Goal: Navigation & Orientation: Find specific page/section

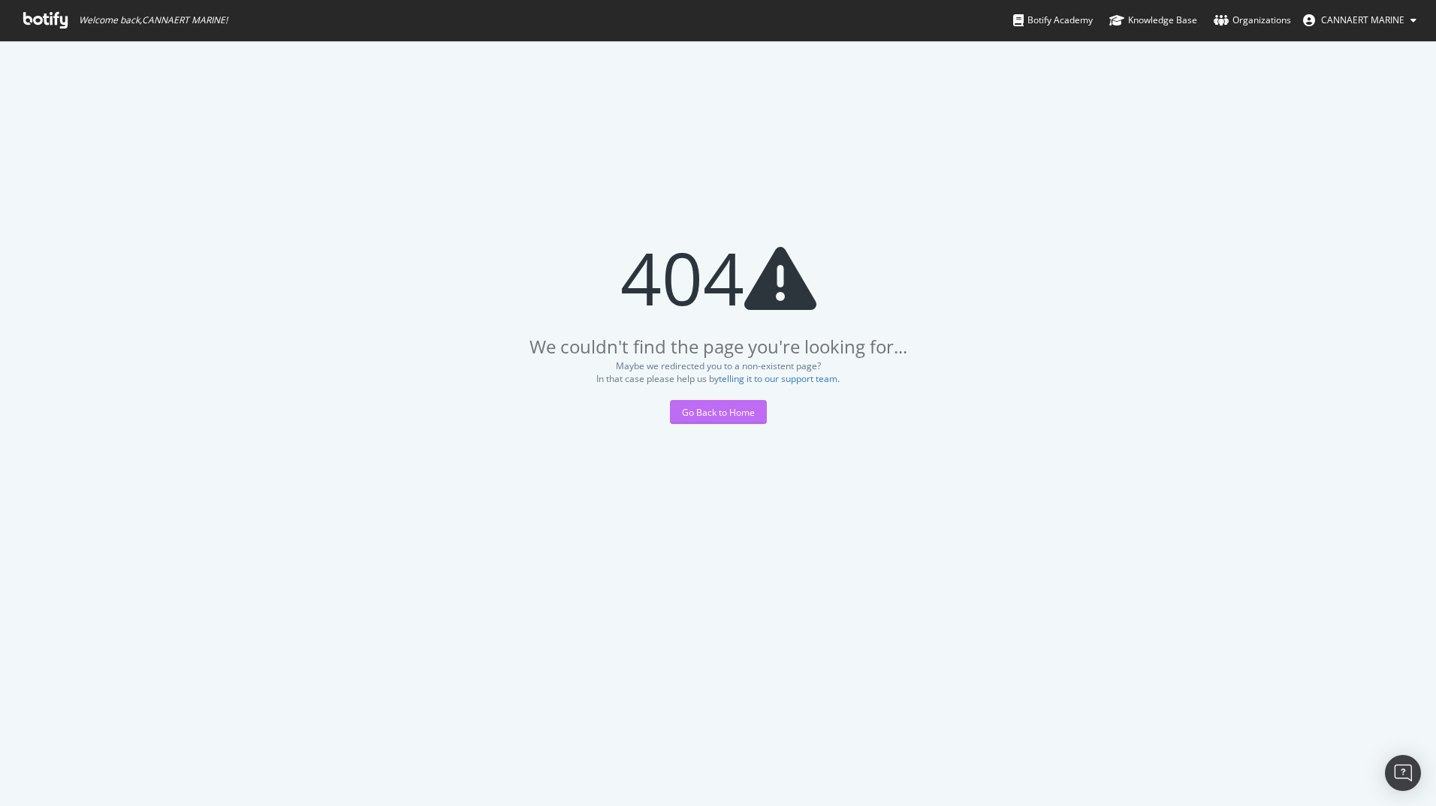
click at [728, 411] on div "Go Back to Home" at bounding box center [718, 412] width 73 height 13
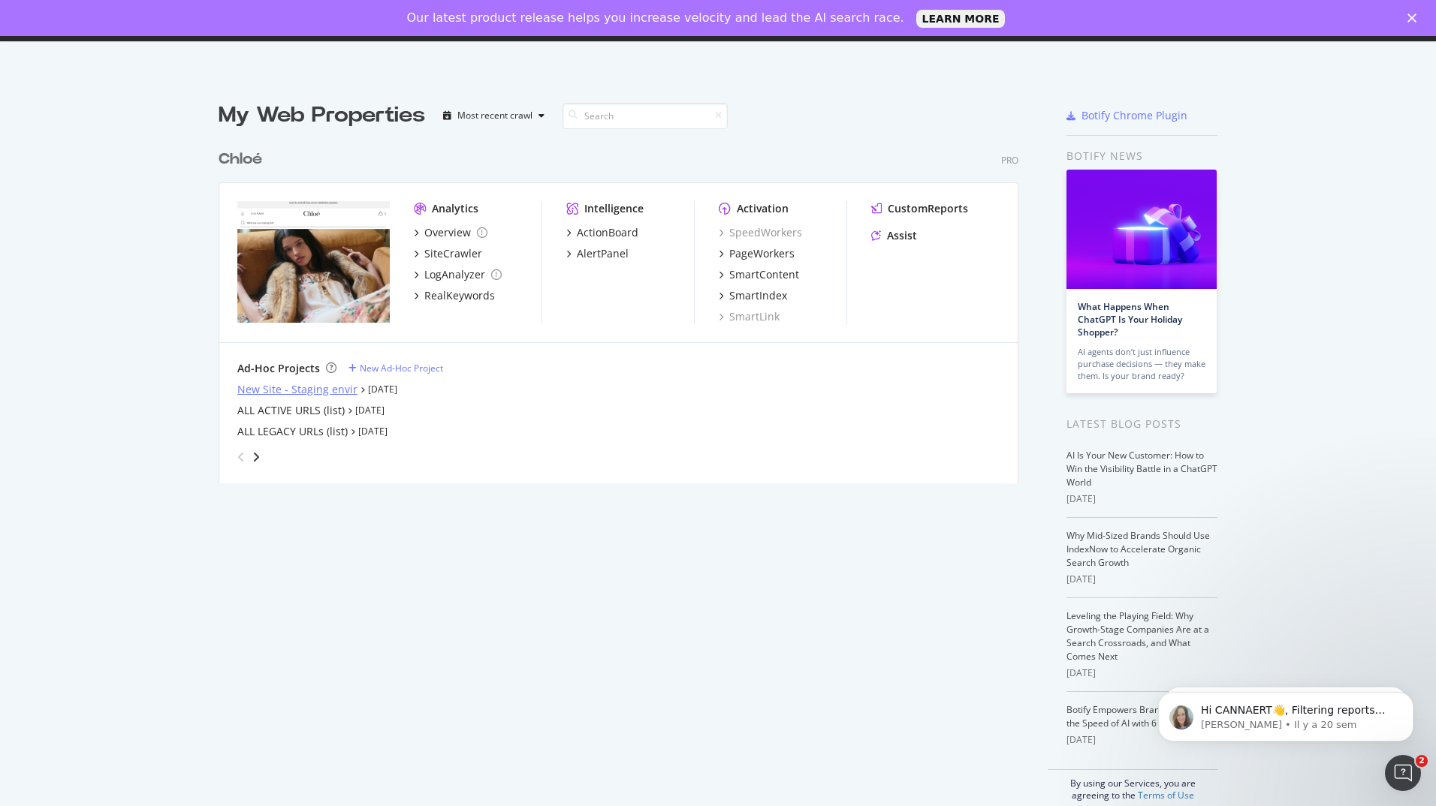
click at [248, 389] on div "New Site - Staging envir" at bounding box center [297, 389] width 120 height 15
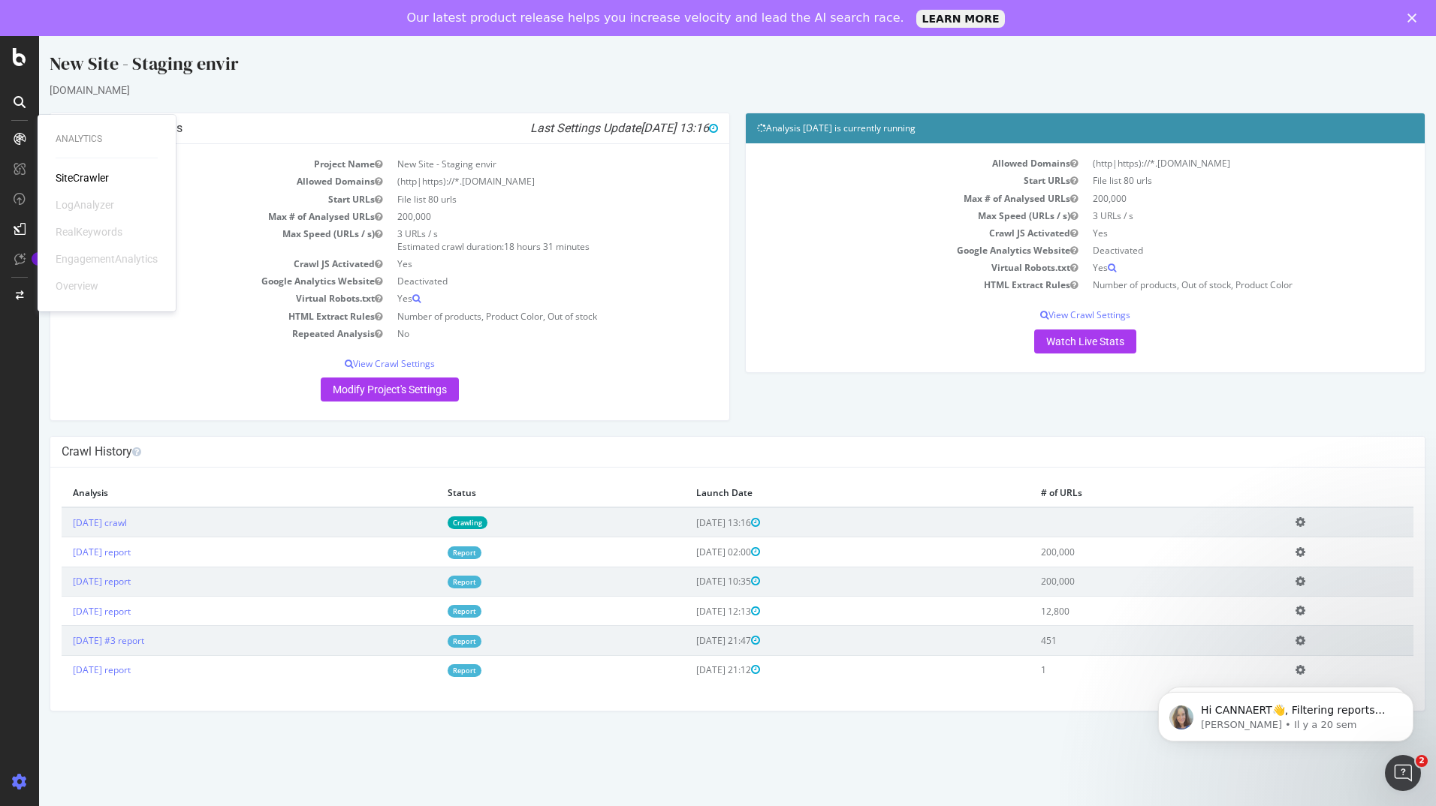
click at [439, 65] on div "New Site - Staging envir" at bounding box center [738, 67] width 1376 height 32
click at [187, 363] on p "View Crawl Settings" at bounding box center [390, 363] width 656 height 13
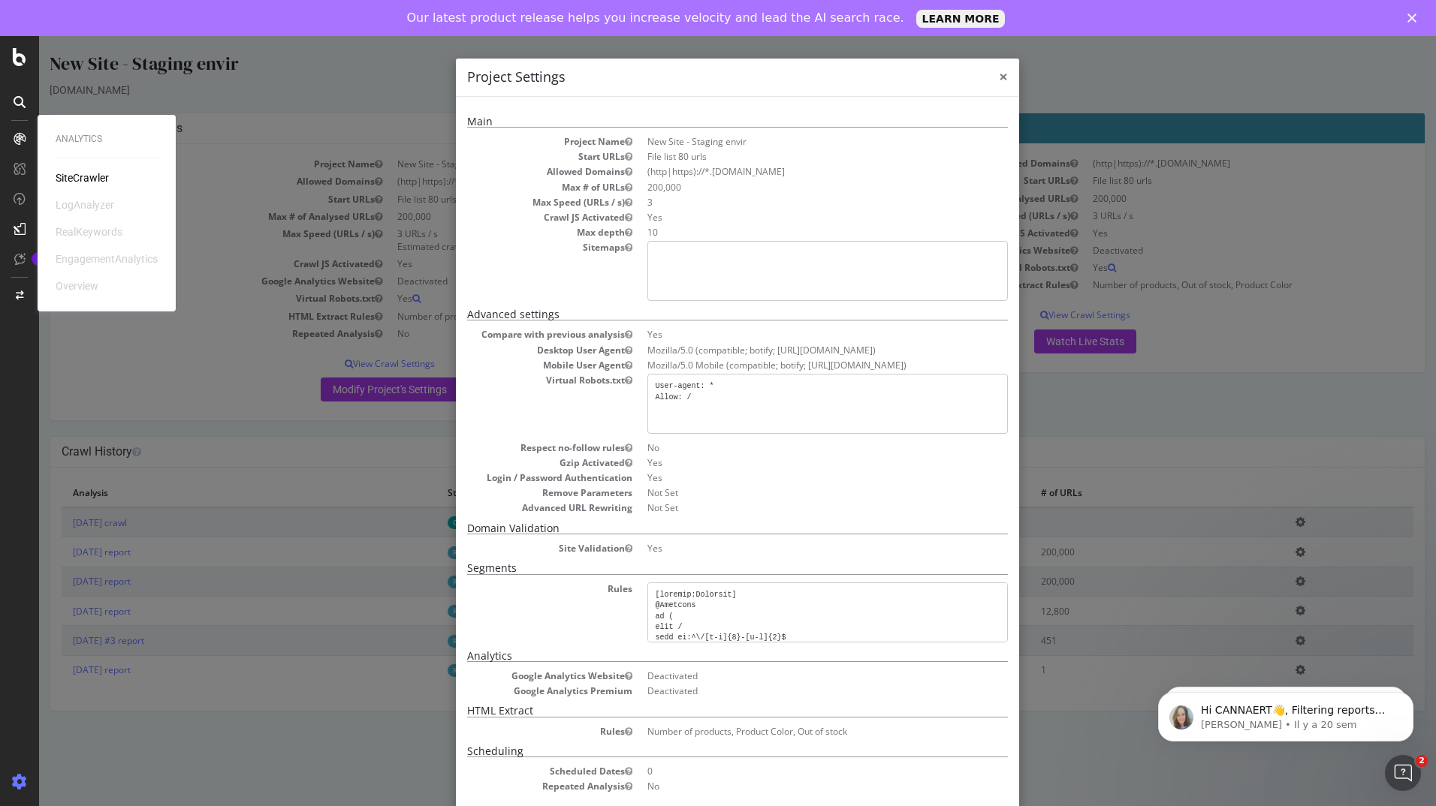
click at [999, 78] on span "×" at bounding box center [1003, 76] width 9 height 21
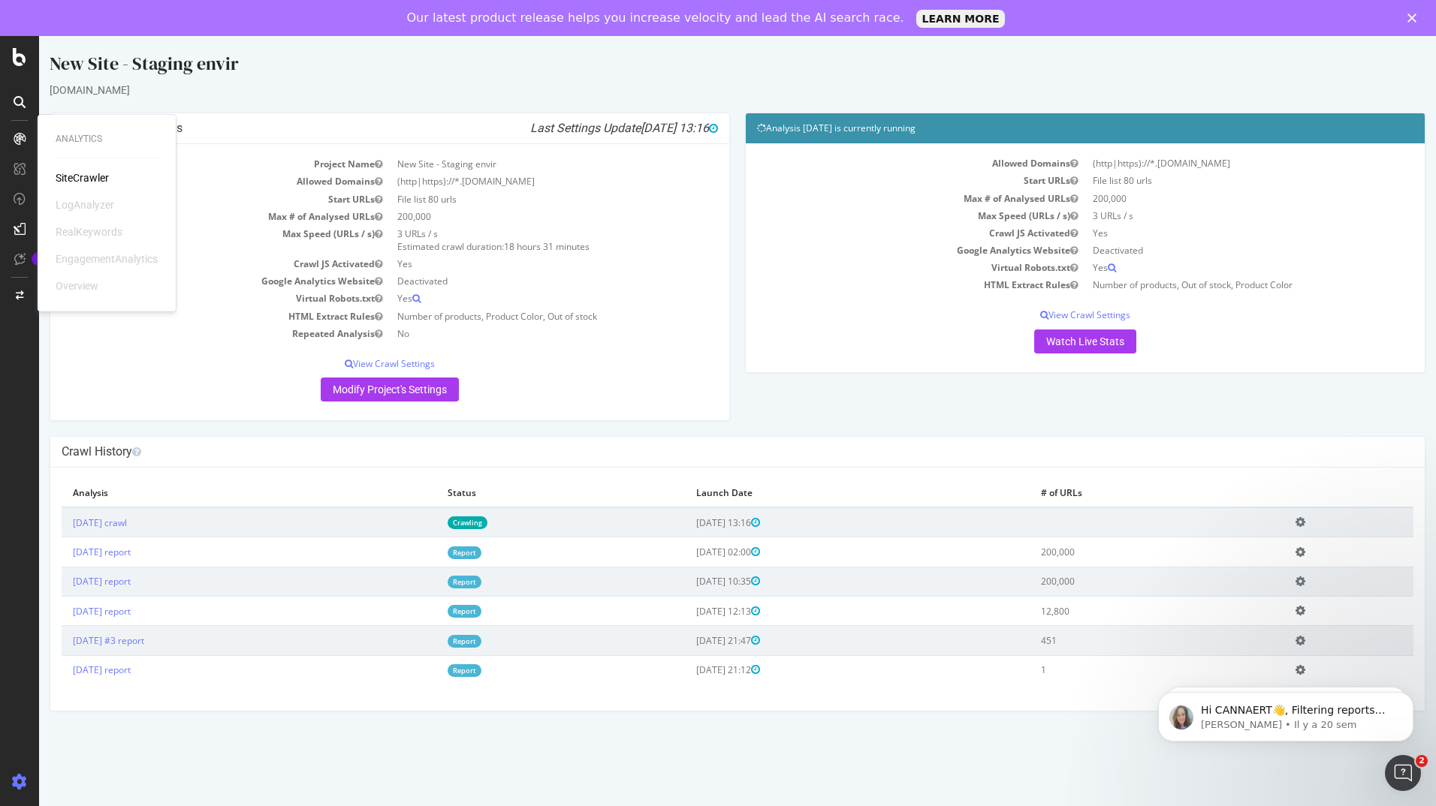
drag, startPoint x: 429, startPoint y: 113, endPoint x: 413, endPoint y: 99, distance: 20.8
click at [413, 99] on div "New Site - Staging envir [DOMAIN_NAME] × × Project Global Settings Last Setting…" at bounding box center [737, 381] width 1397 height 661
